Goal: Find specific page/section: Find specific page/section

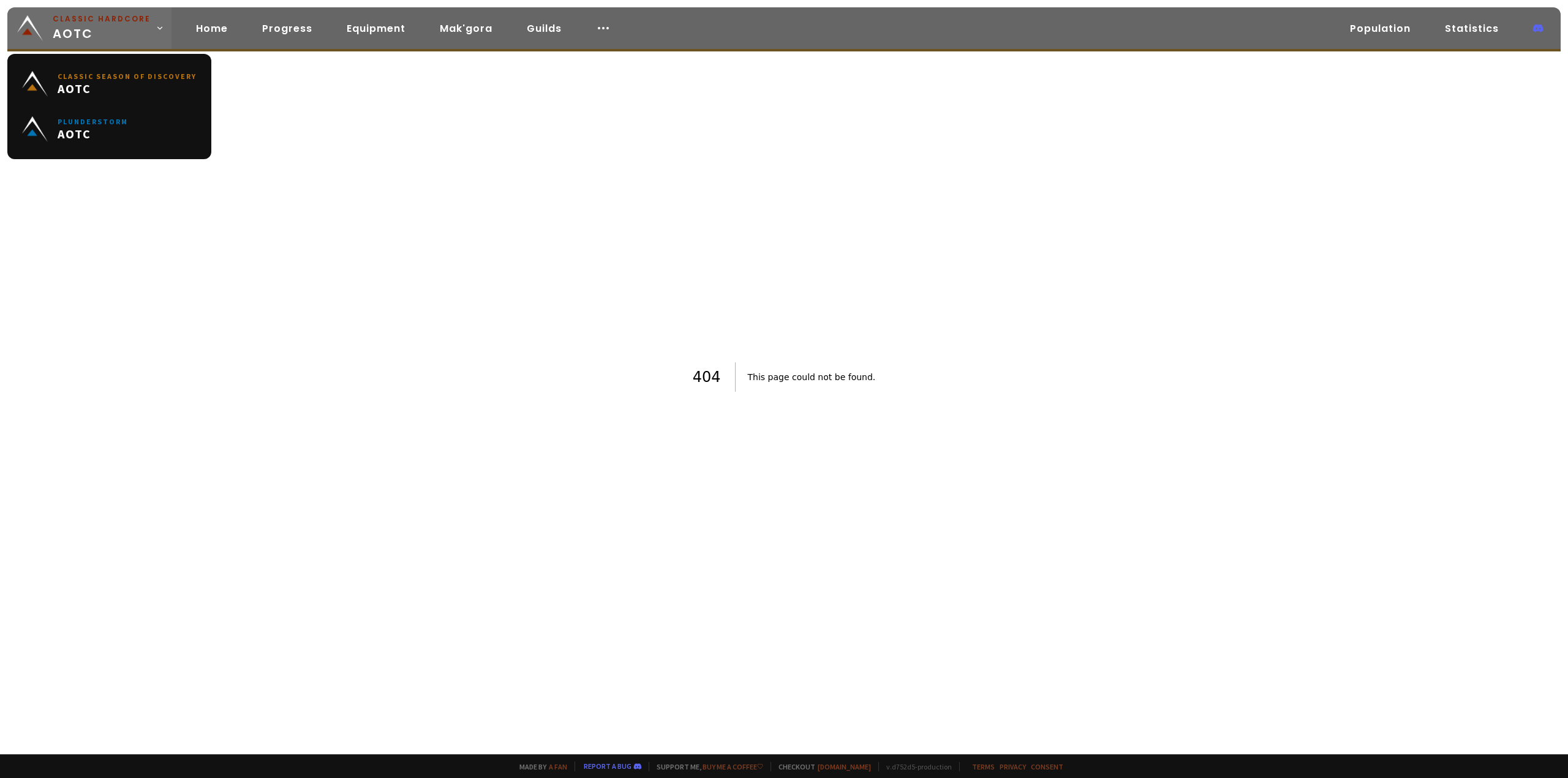
click at [109, 31] on span "Classic Hardcore AOTC" at bounding box center [102, 28] width 98 height 29
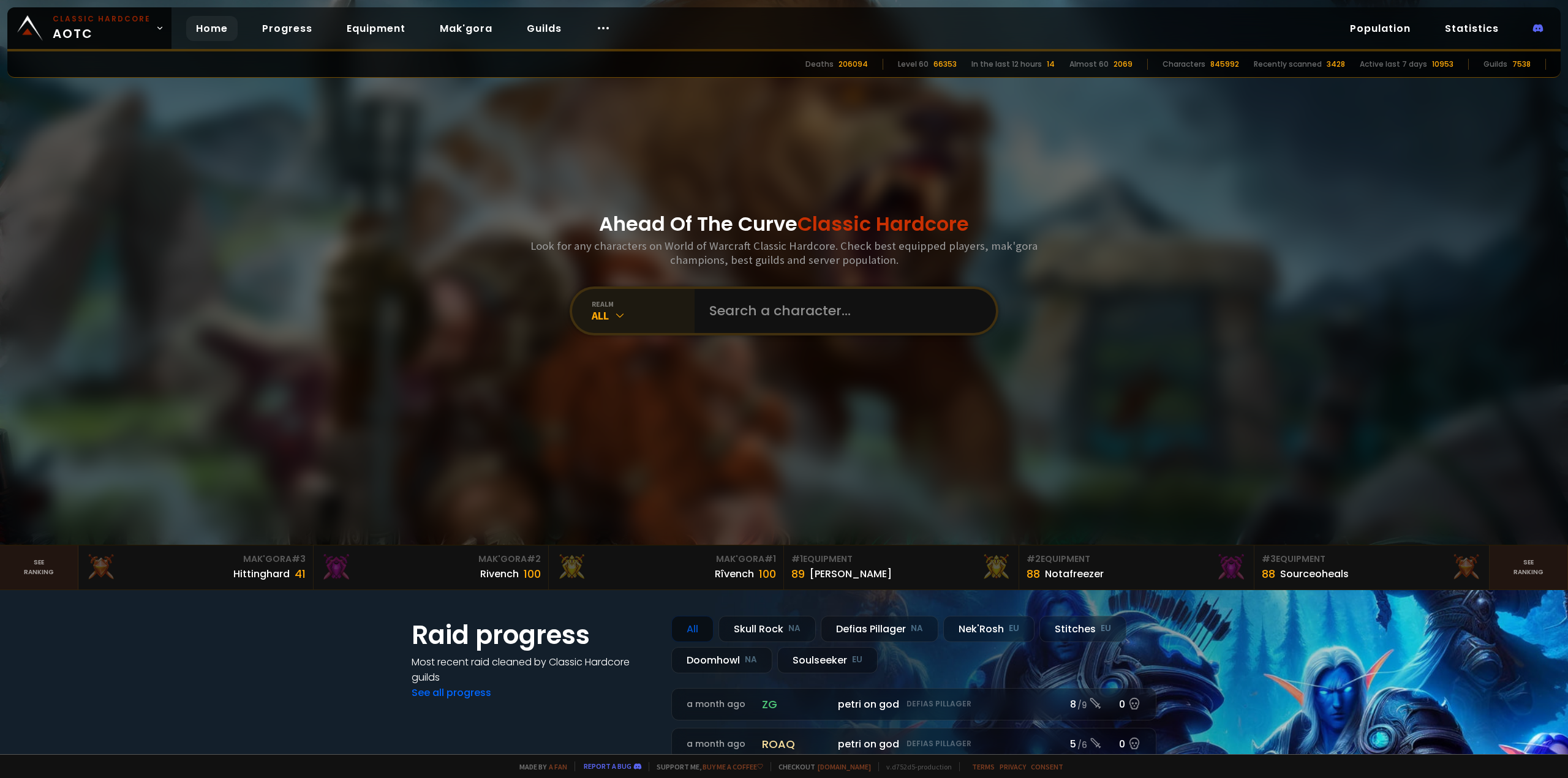
click at [636, 319] on div "All" at bounding box center [643, 315] width 103 height 14
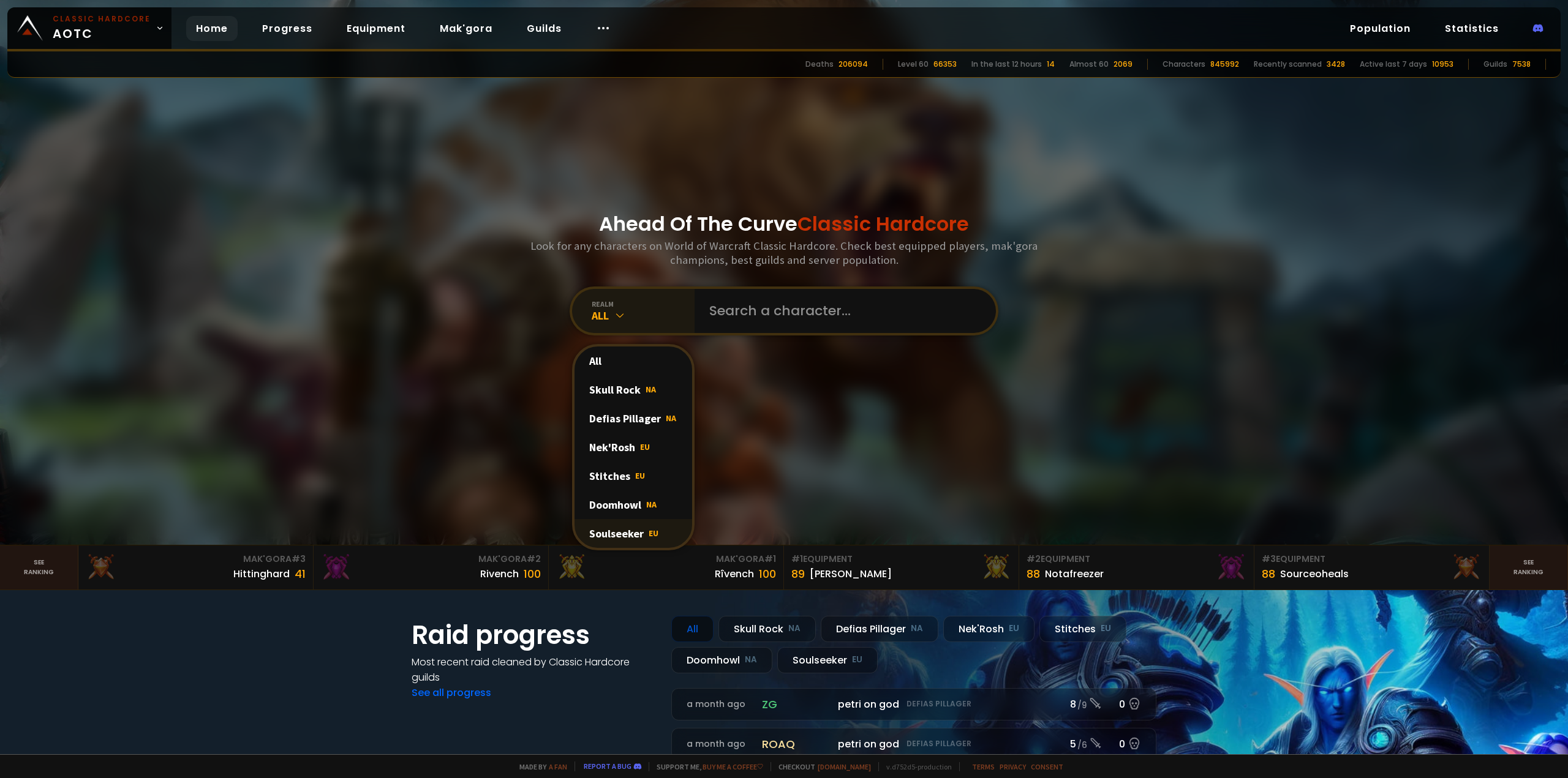
click at [631, 535] on div "Soulseeker EU" at bounding box center [633, 533] width 118 height 29
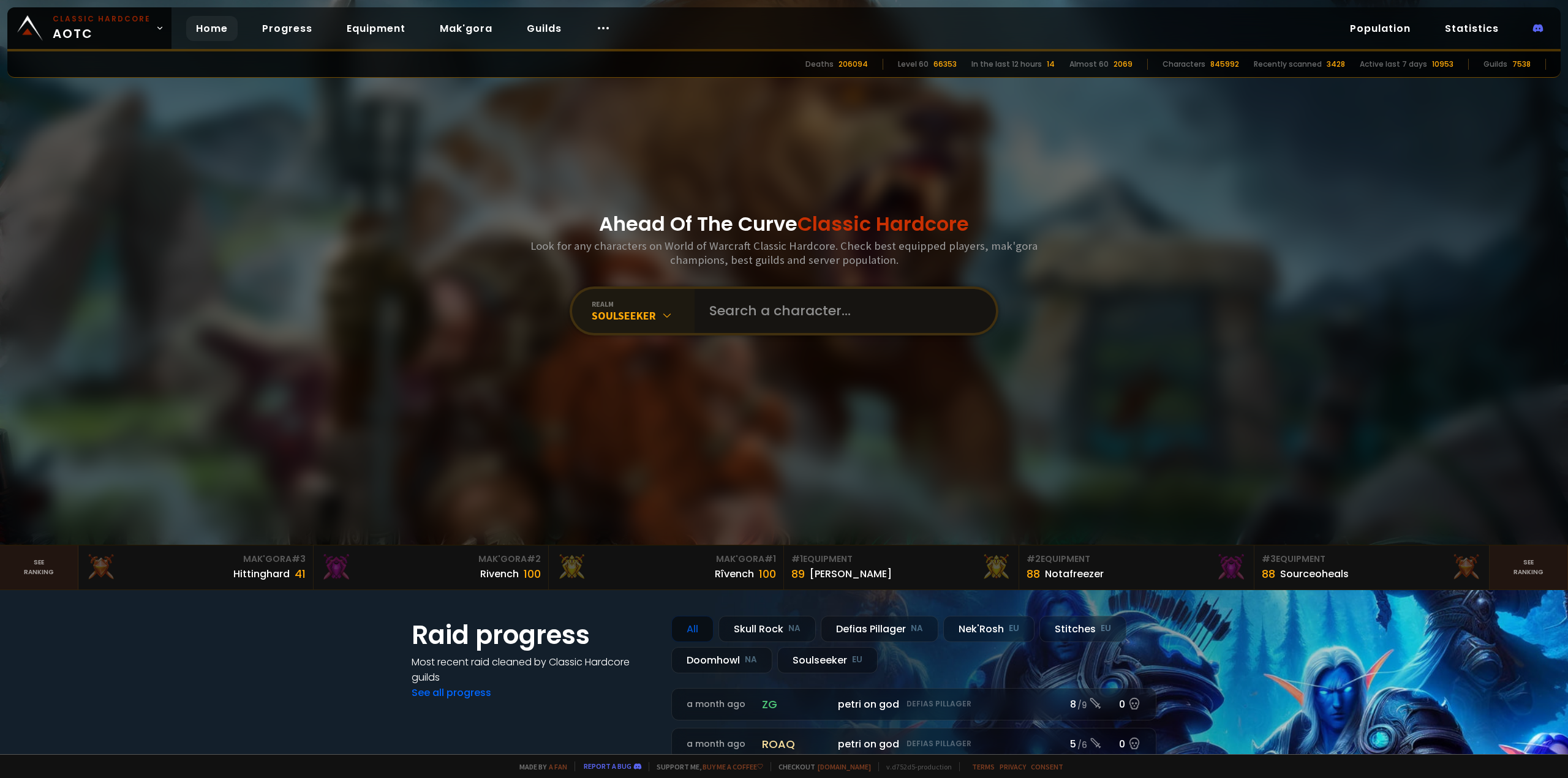
click at [763, 313] on input "text" at bounding box center [841, 311] width 279 height 44
type input "Phillzu"
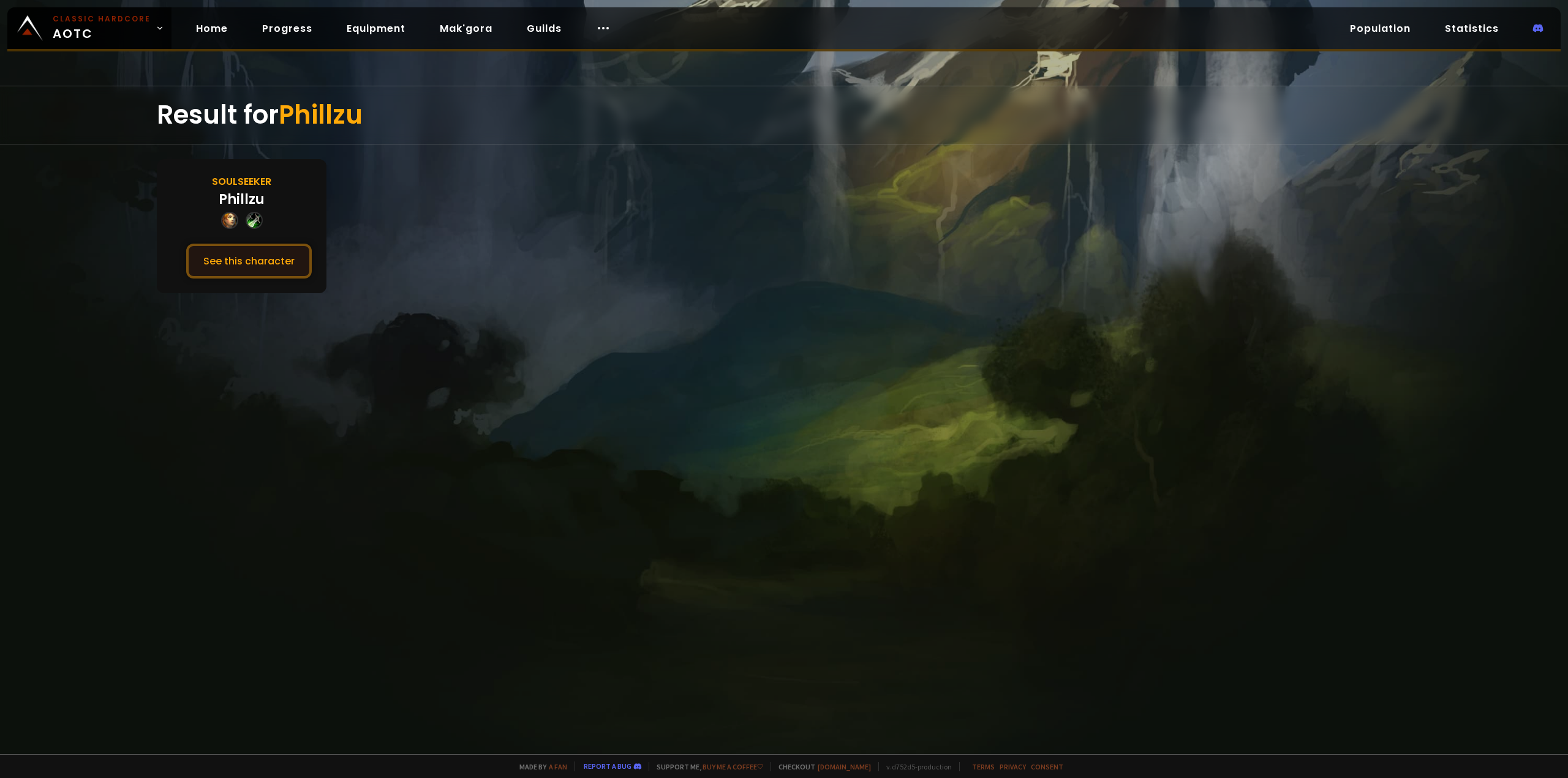
click at [244, 264] on button "See this character" at bounding box center [249, 261] width 126 height 35
